Goal: Task Accomplishment & Management: Manage account settings

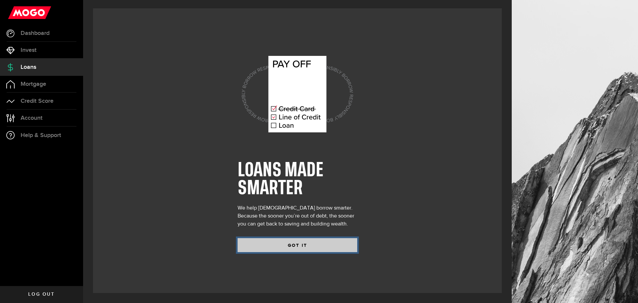
click at [286, 247] on button "GOT IT" at bounding box center [298, 245] width 120 height 14
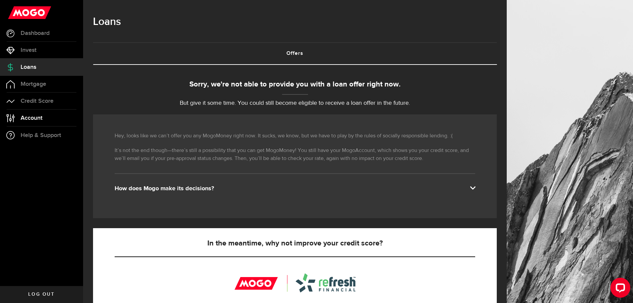
click at [47, 114] on link "Account Compte" at bounding box center [41, 118] width 83 height 17
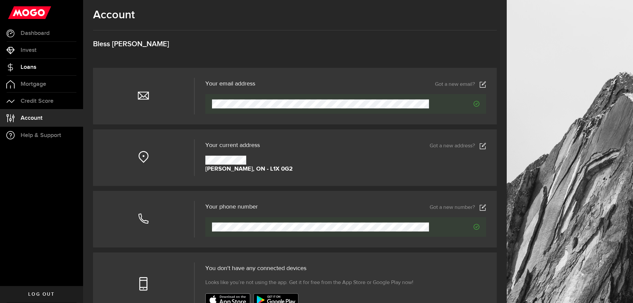
click at [43, 63] on link "Loans" at bounding box center [41, 67] width 83 height 17
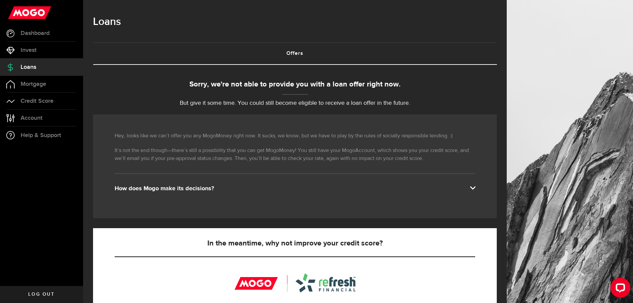
click at [300, 48] on link "Offers (requires attention)" at bounding box center [295, 53] width 404 height 21
click at [40, 68] on link "Loans" at bounding box center [41, 67] width 83 height 17
click at [36, 47] on span "Invest" at bounding box center [29, 50] width 16 height 6
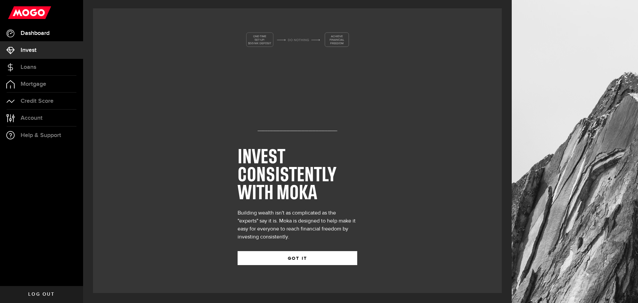
click at [31, 36] on span "Dashboard" at bounding box center [35, 33] width 29 height 6
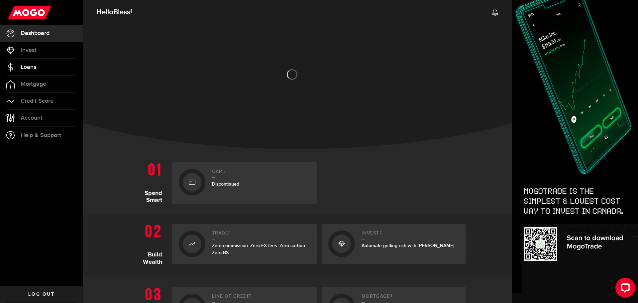
click at [28, 67] on span "Loans" at bounding box center [29, 67] width 16 height 6
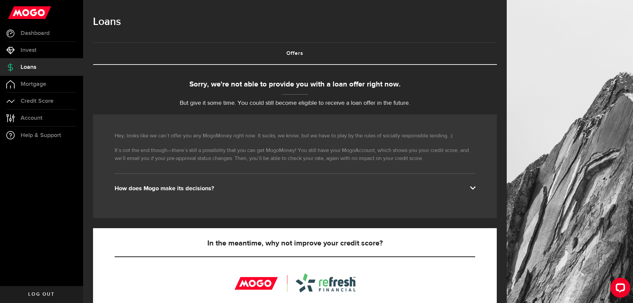
click at [394, 152] on p "It’s not the end though—there’s still a possibility that you can get MogoMoney!…" at bounding box center [295, 155] width 361 height 16
click at [25, 35] on span "Dashboard" at bounding box center [35, 33] width 29 height 6
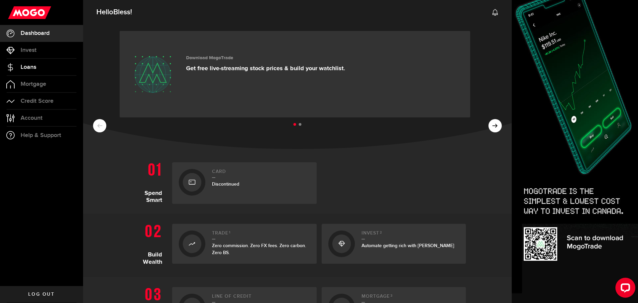
click at [35, 60] on link "Loans" at bounding box center [41, 67] width 83 height 17
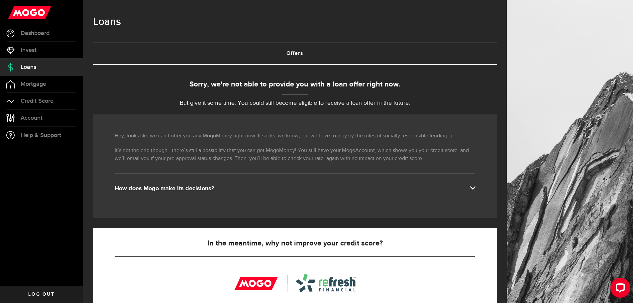
click at [307, 53] on link "Offers (requires attention)" at bounding box center [295, 53] width 404 height 21
click at [49, 287] on link "Log out" at bounding box center [41, 294] width 83 height 17
